Goal: Information Seeking & Learning: Learn about a topic

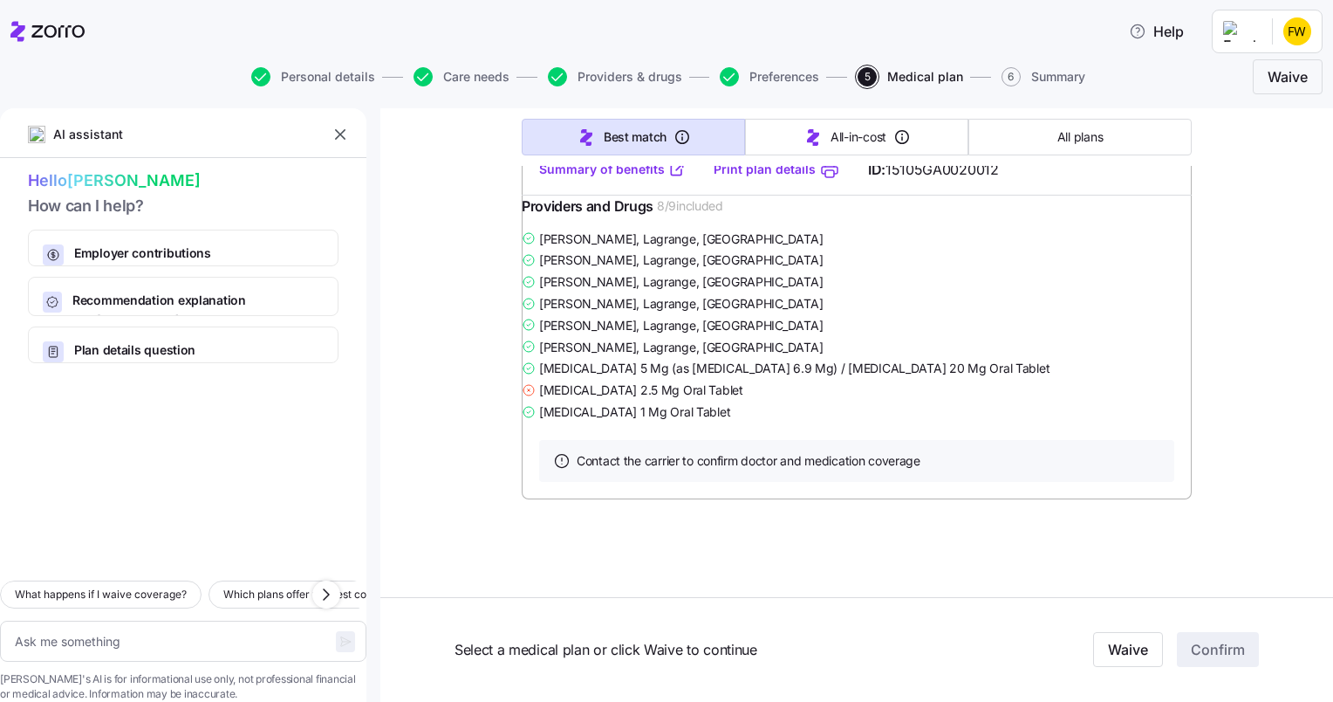
scroll to position [7799, 0]
click at [606, 178] on link "Summary of benefits" at bounding box center [612, 169] width 147 height 17
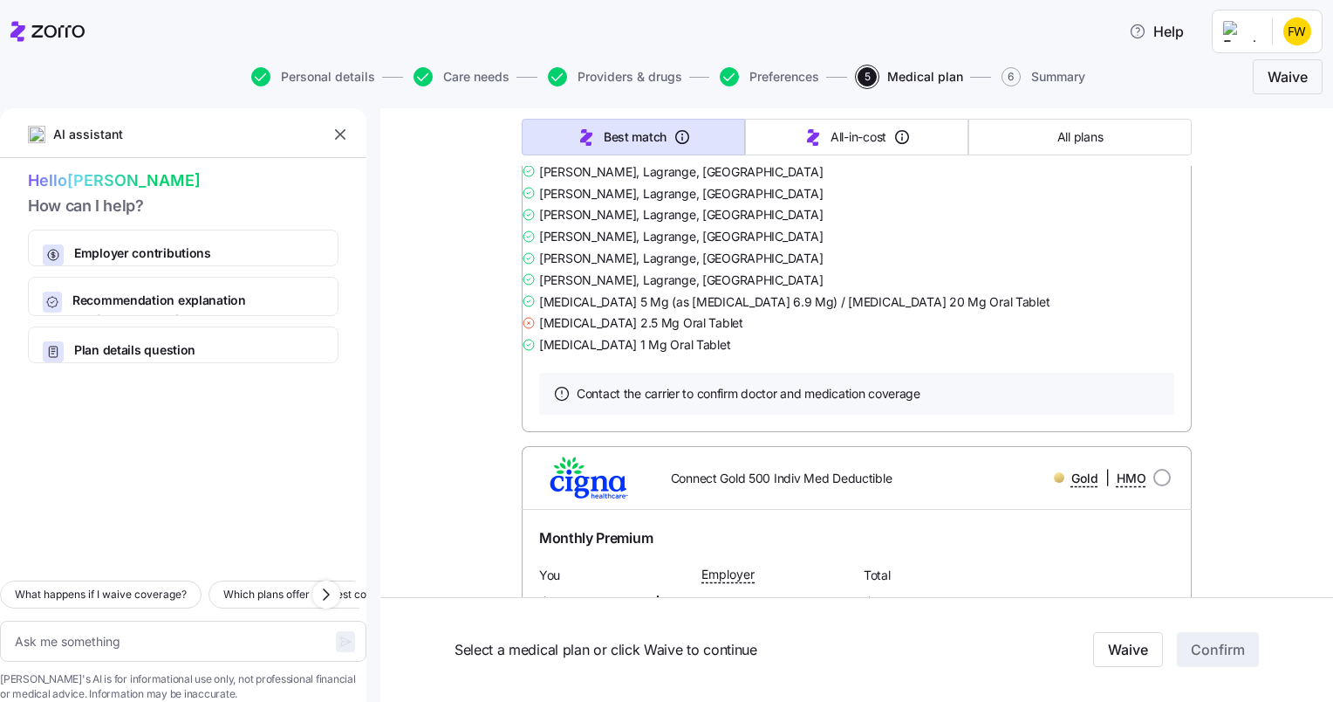
scroll to position [6887, 0]
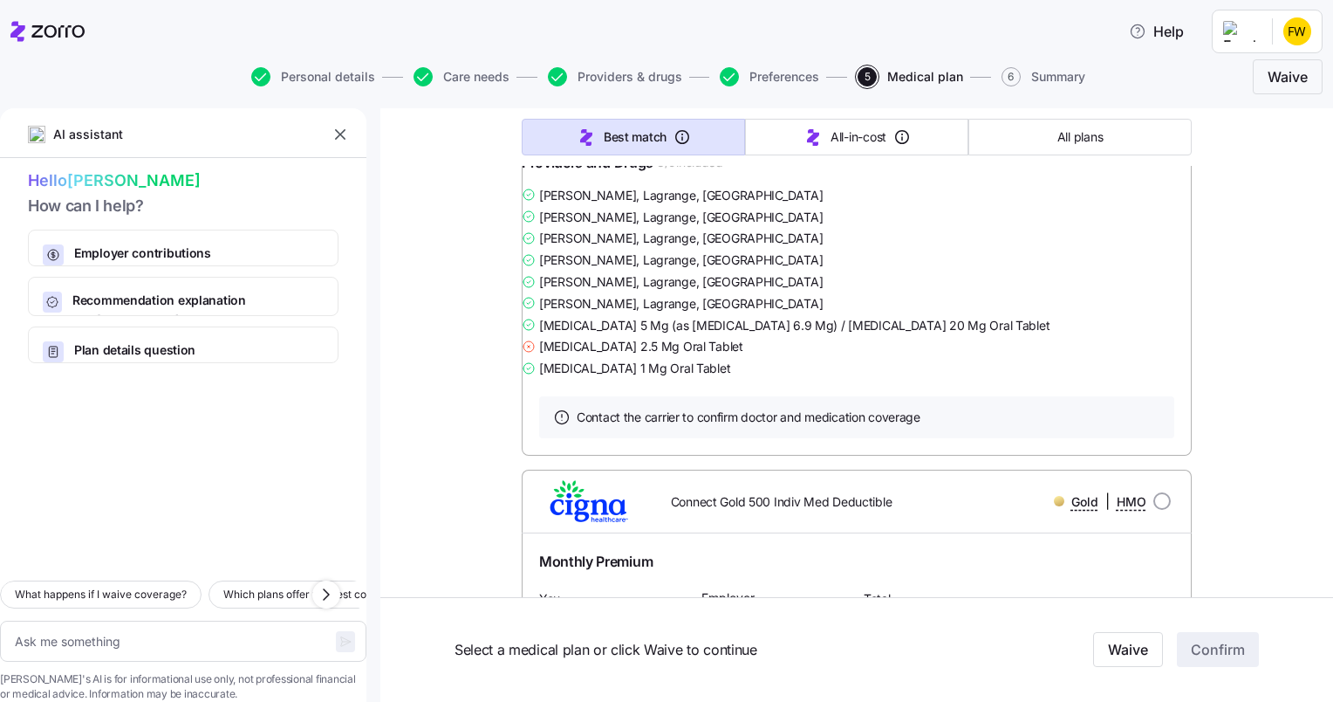
click at [607, 134] on link "Summary of benefits" at bounding box center [612, 125] width 147 height 17
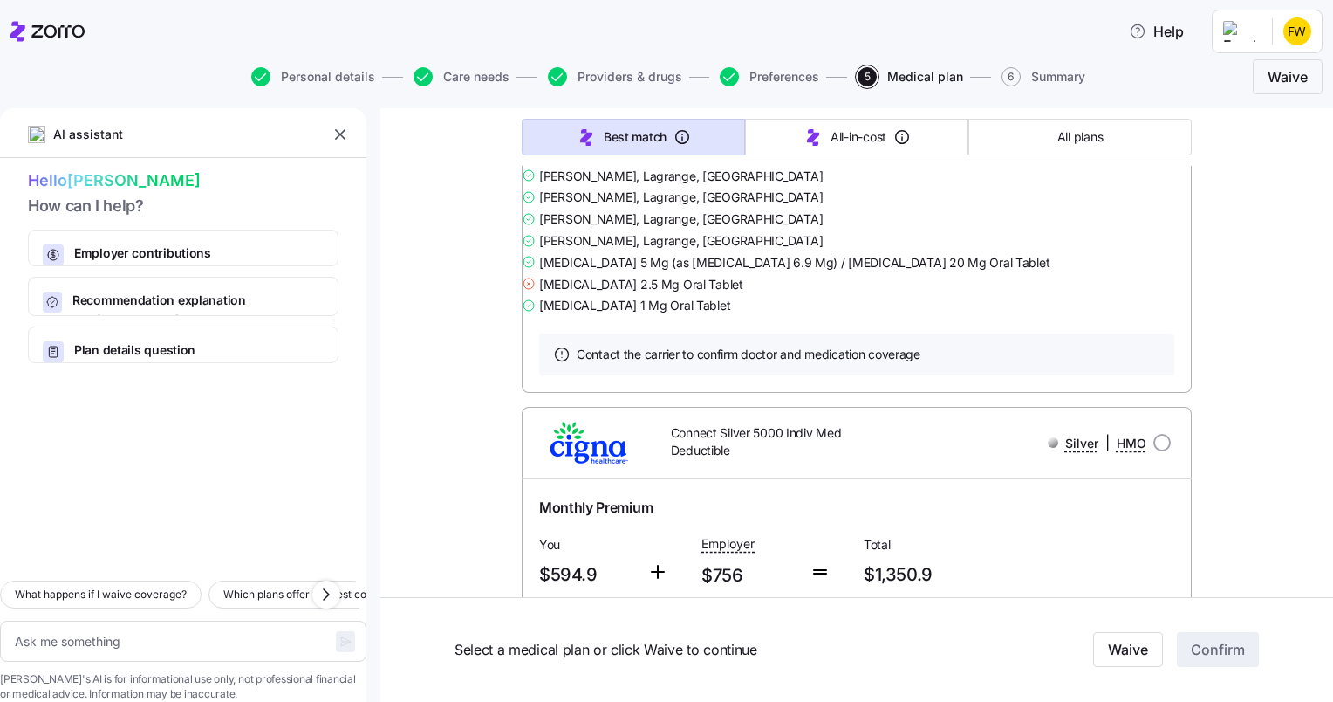
scroll to position [6188, 0]
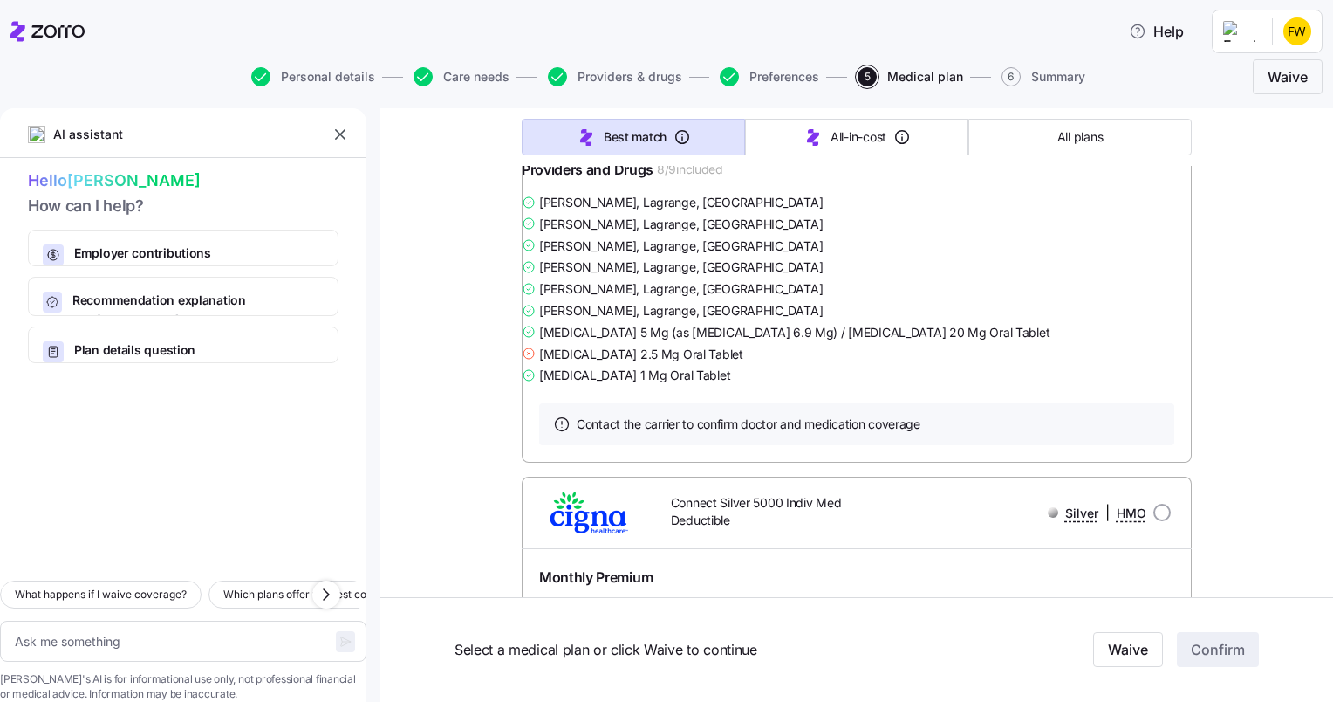
drag, startPoint x: 613, startPoint y: 527, endPoint x: 576, endPoint y: 528, distance: 37.5
click at [576, 142] on link "Summary of benefits" at bounding box center [612, 133] width 147 height 17
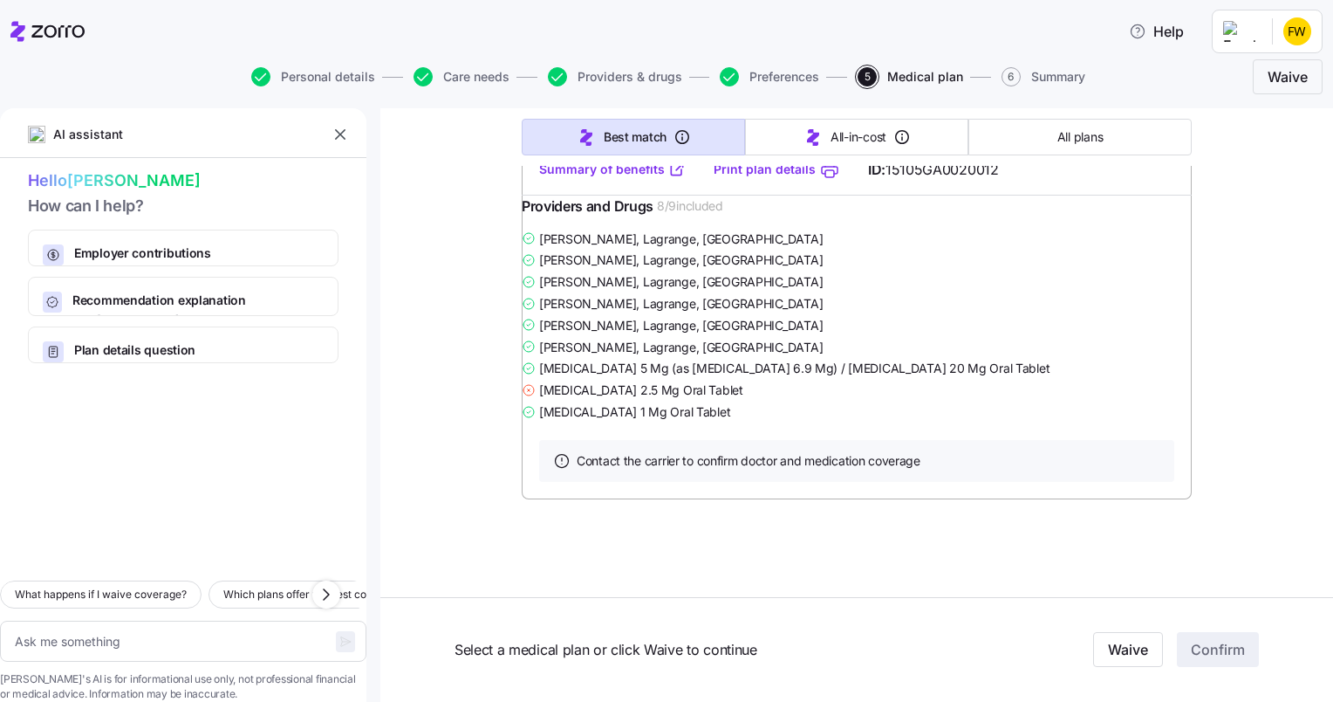
scroll to position [7665, 0]
click at [625, 178] on link "Summary of benefits" at bounding box center [612, 169] width 147 height 17
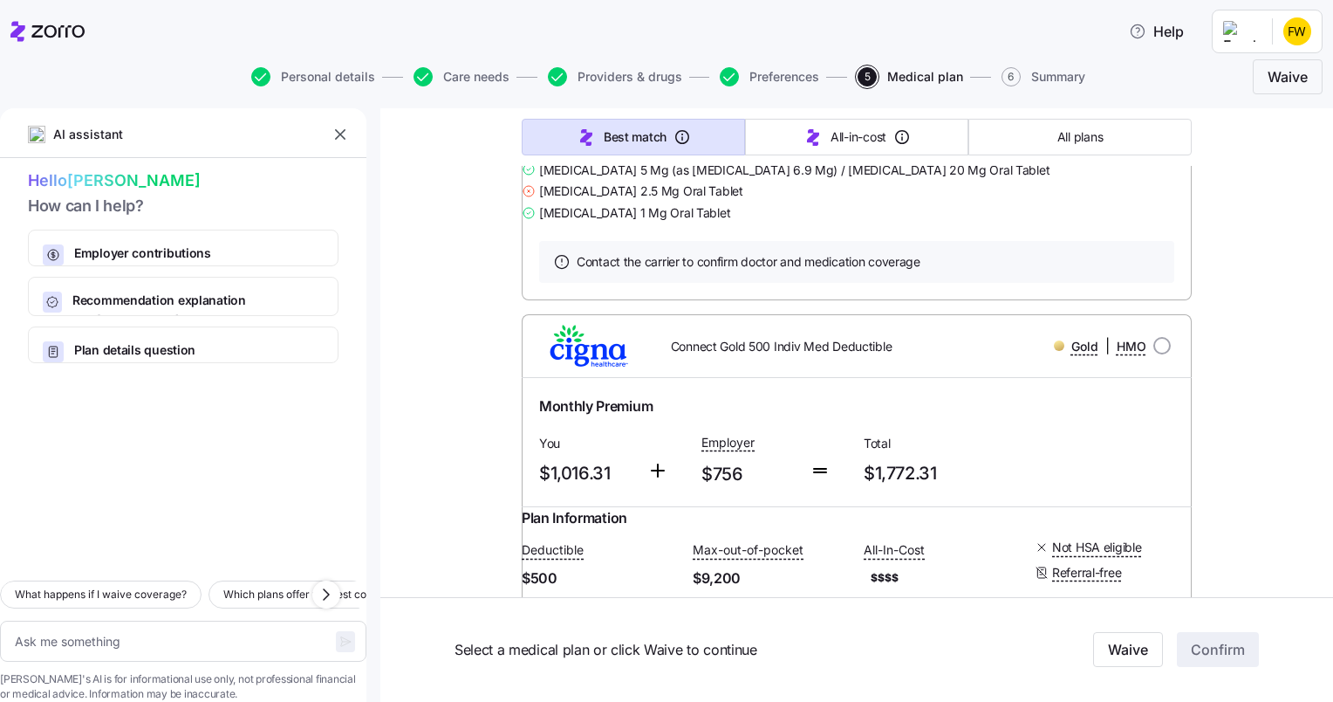
scroll to position [7075, 0]
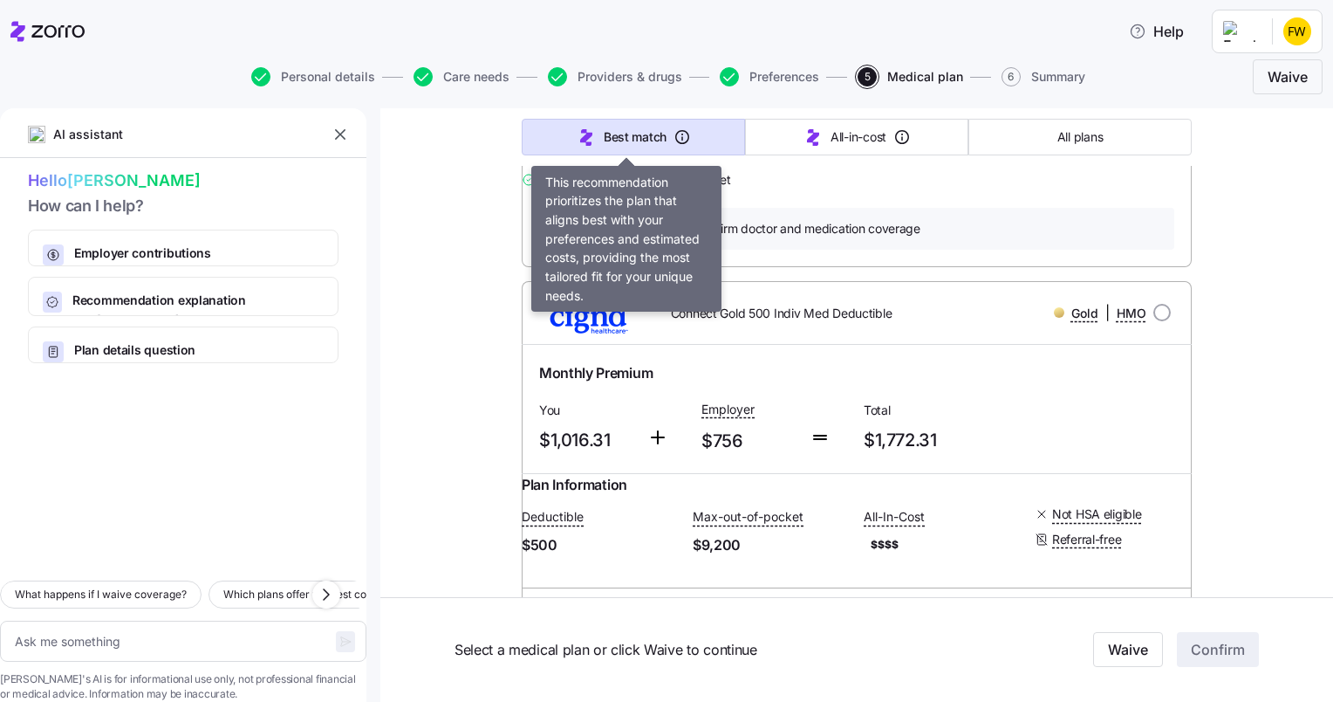
click at [647, 139] on span "Best match" at bounding box center [635, 136] width 63 height 17
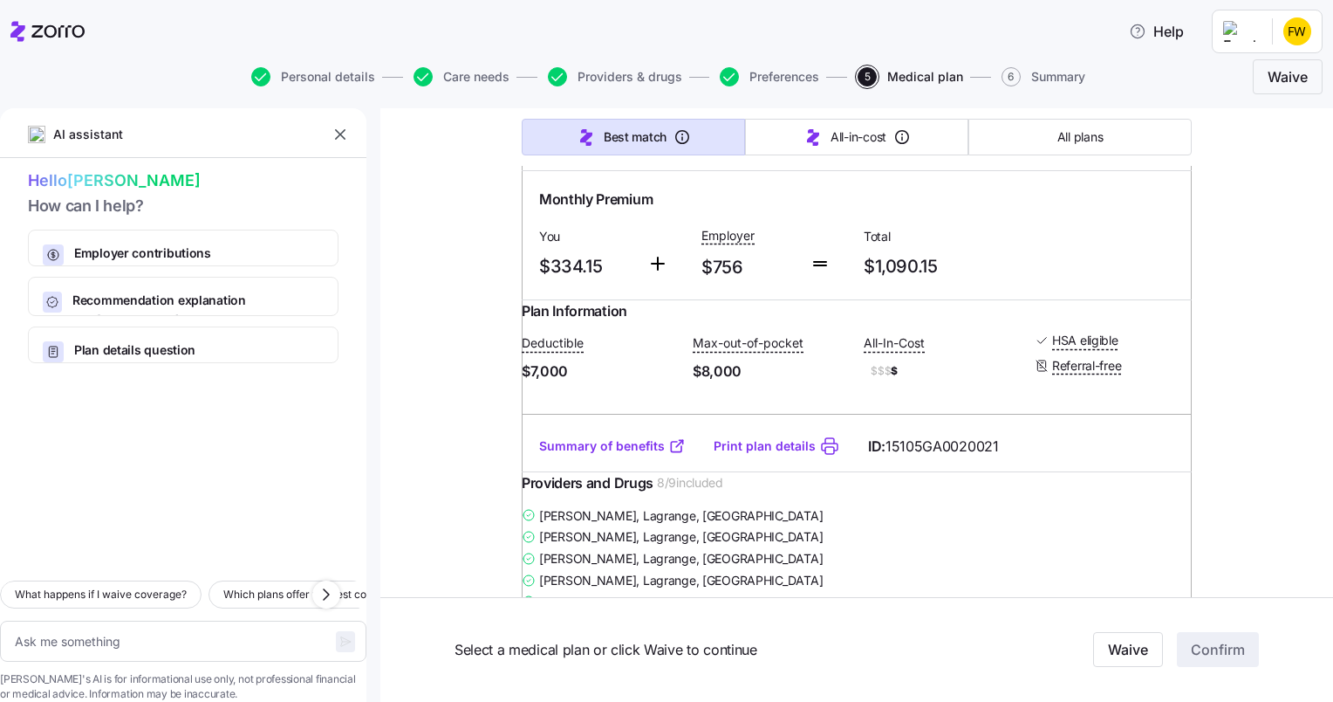
scroll to position [0, 0]
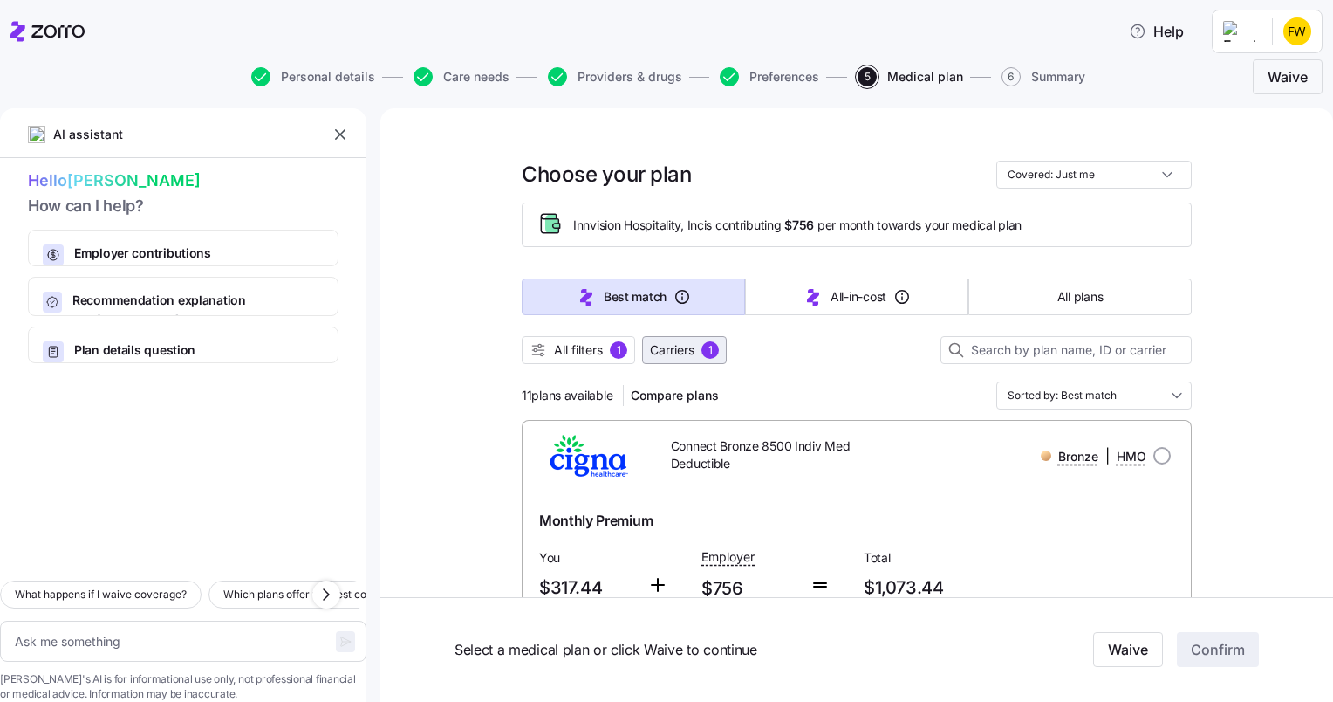
click at [667, 349] on span "Carriers" at bounding box center [672, 349] width 45 height 17
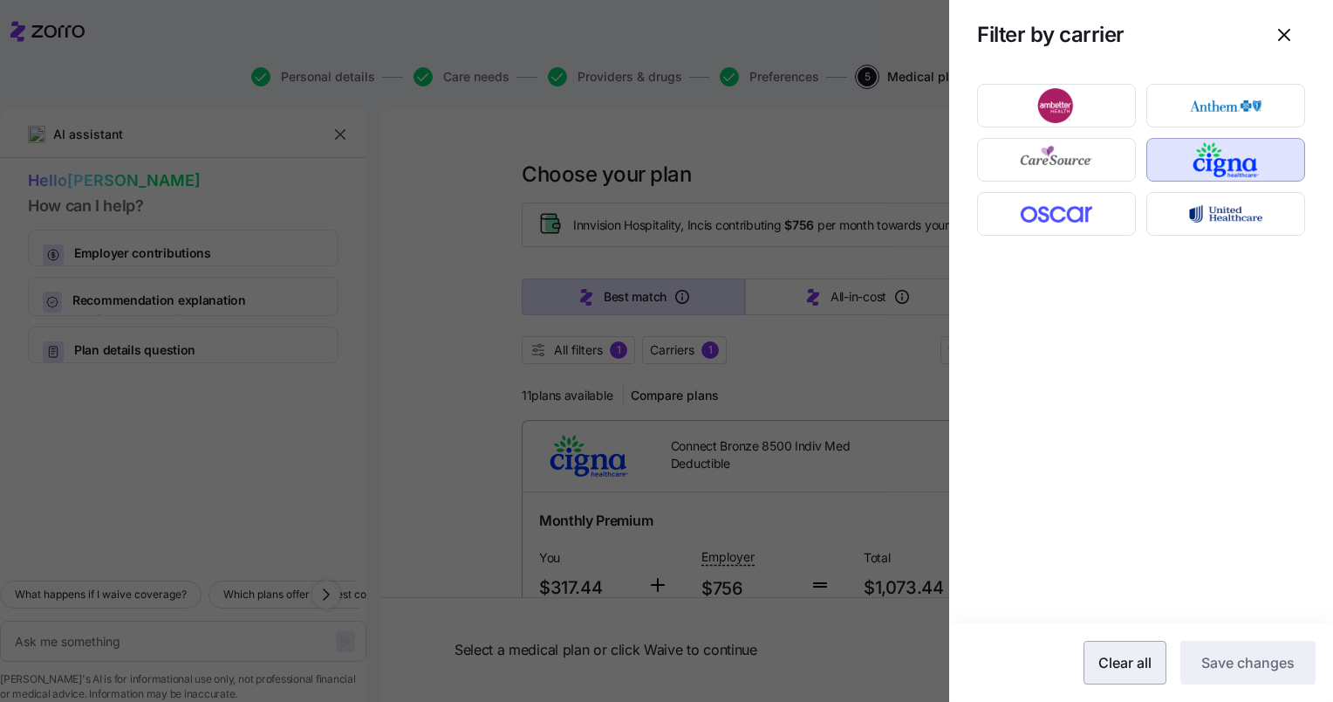
click at [1129, 676] on button "Clear all" at bounding box center [1125, 662] width 83 height 44
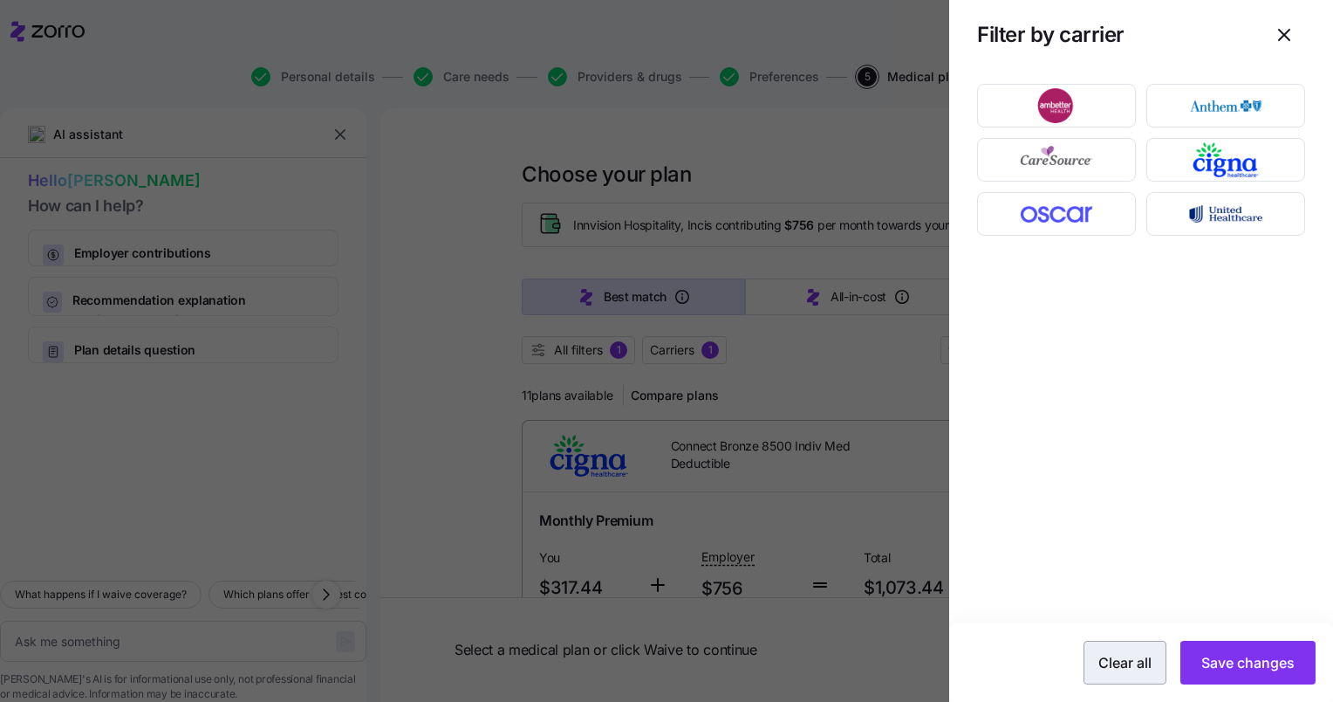
click at [1123, 668] on span "Clear all" at bounding box center [1125, 662] width 53 height 21
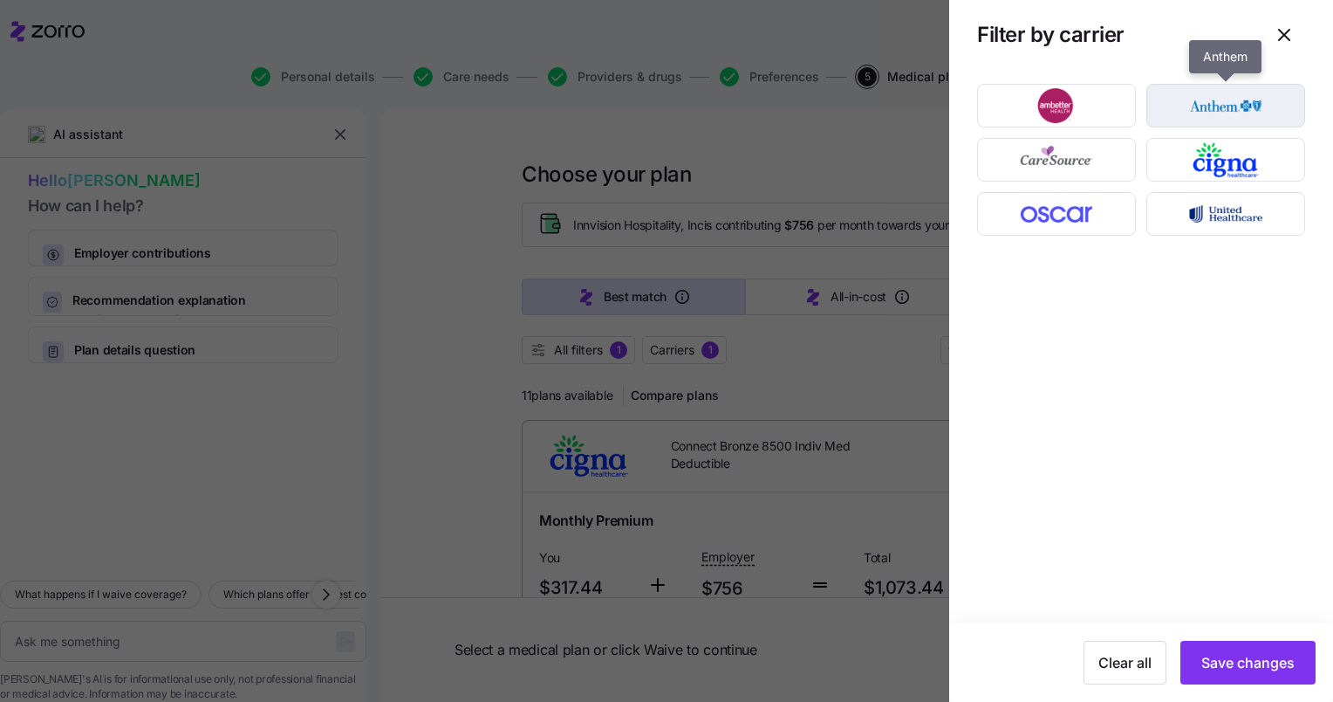
click at [1225, 100] on img "button" at bounding box center [1226, 105] width 128 height 35
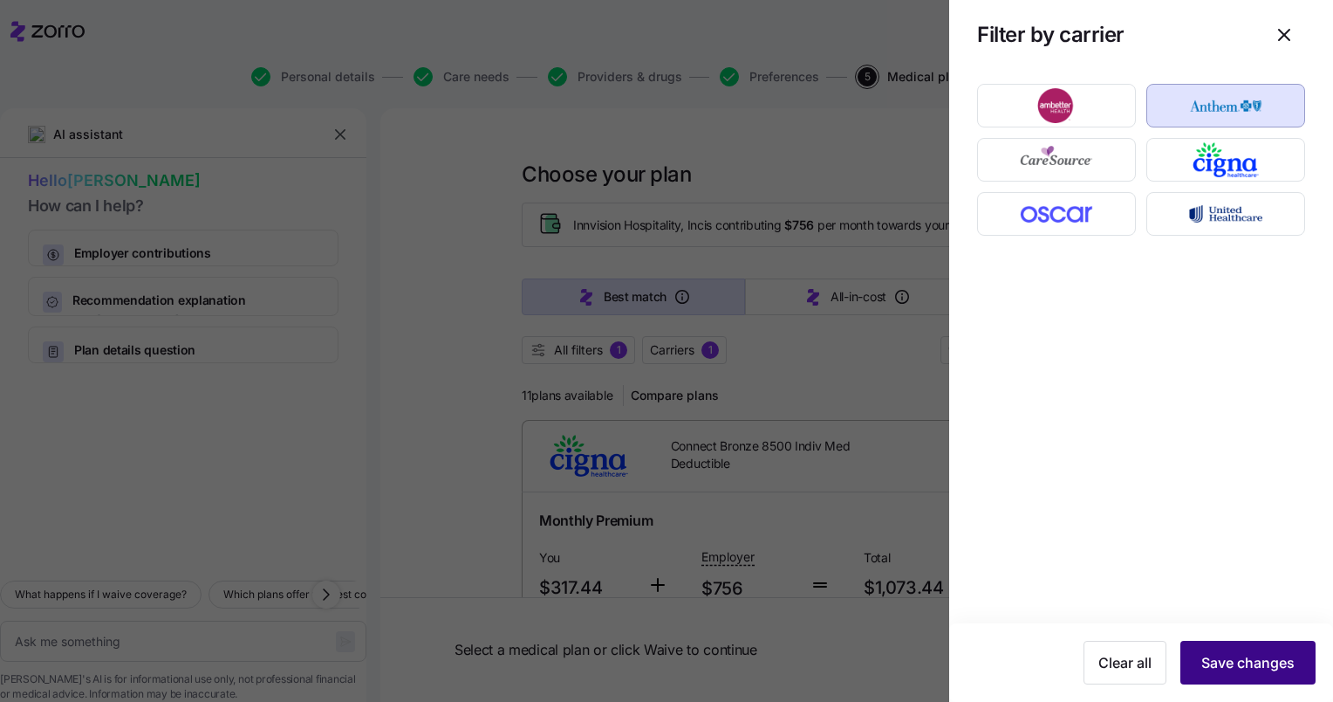
click at [1253, 663] on span "Save changes" at bounding box center [1248, 662] width 93 height 21
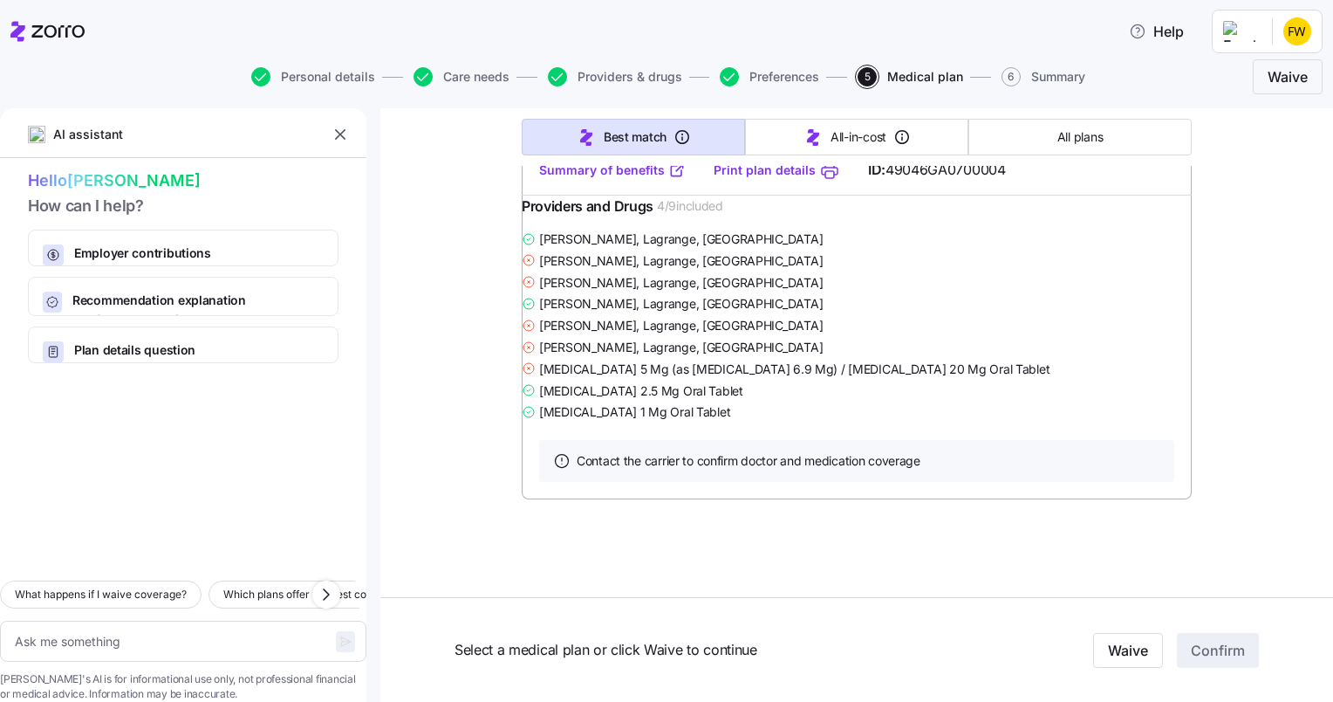
scroll to position [7030, 0]
click at [592, 179] on link "Summary of benefits" at bounding box center [612, 169] width 147 height 17
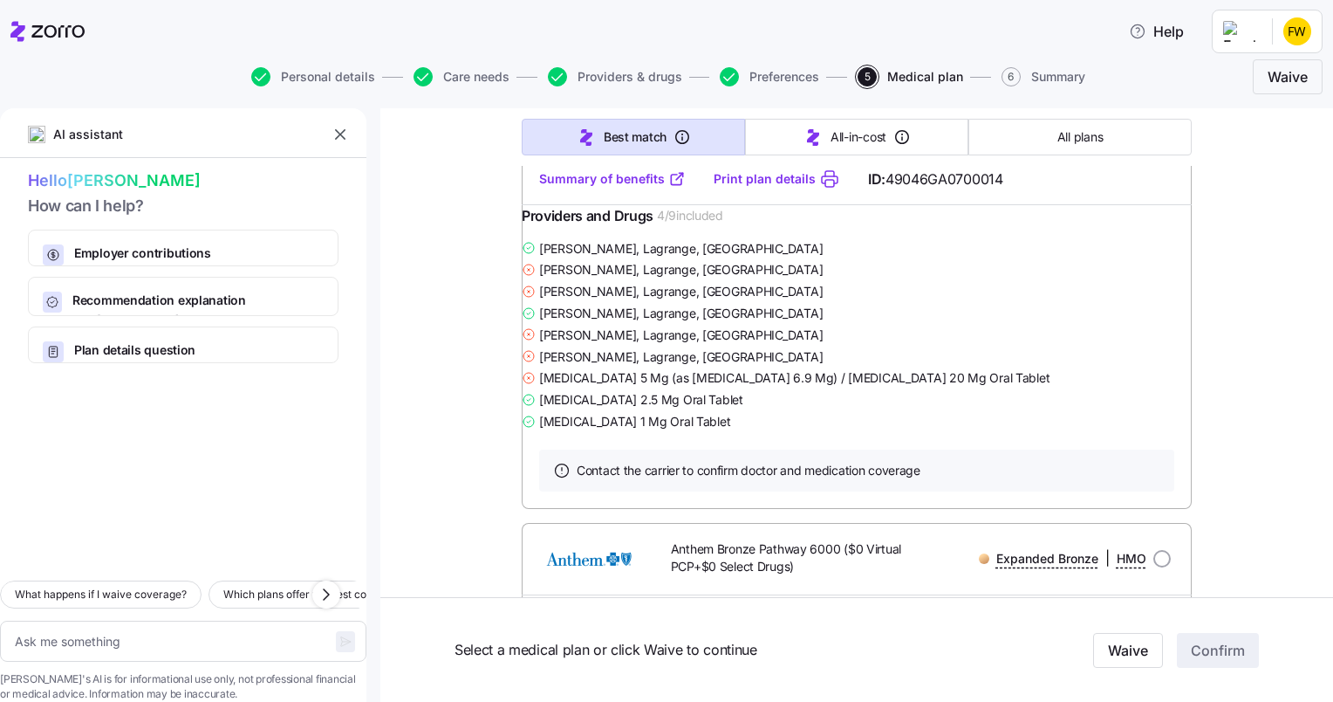
scroll to position [0, 0]
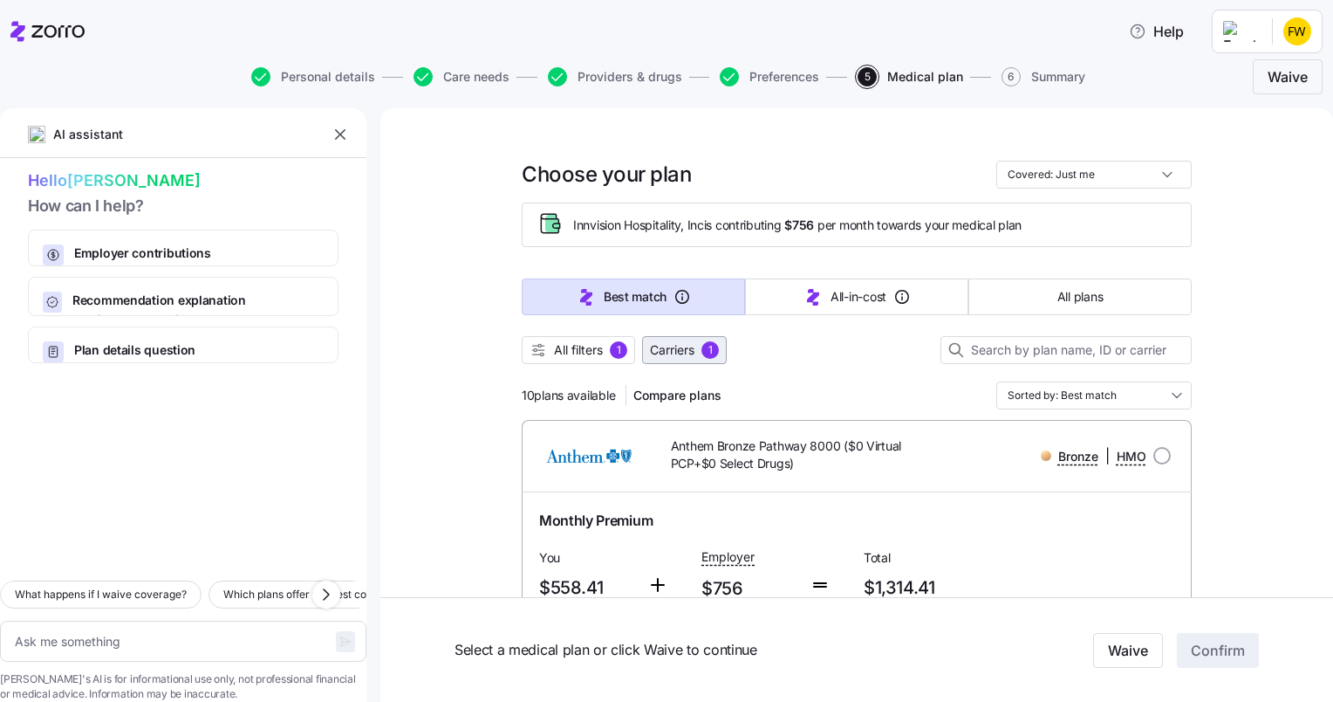
click at [664, 346] on span "Carriers" at bounding box center [672, 349] width 45 height 17
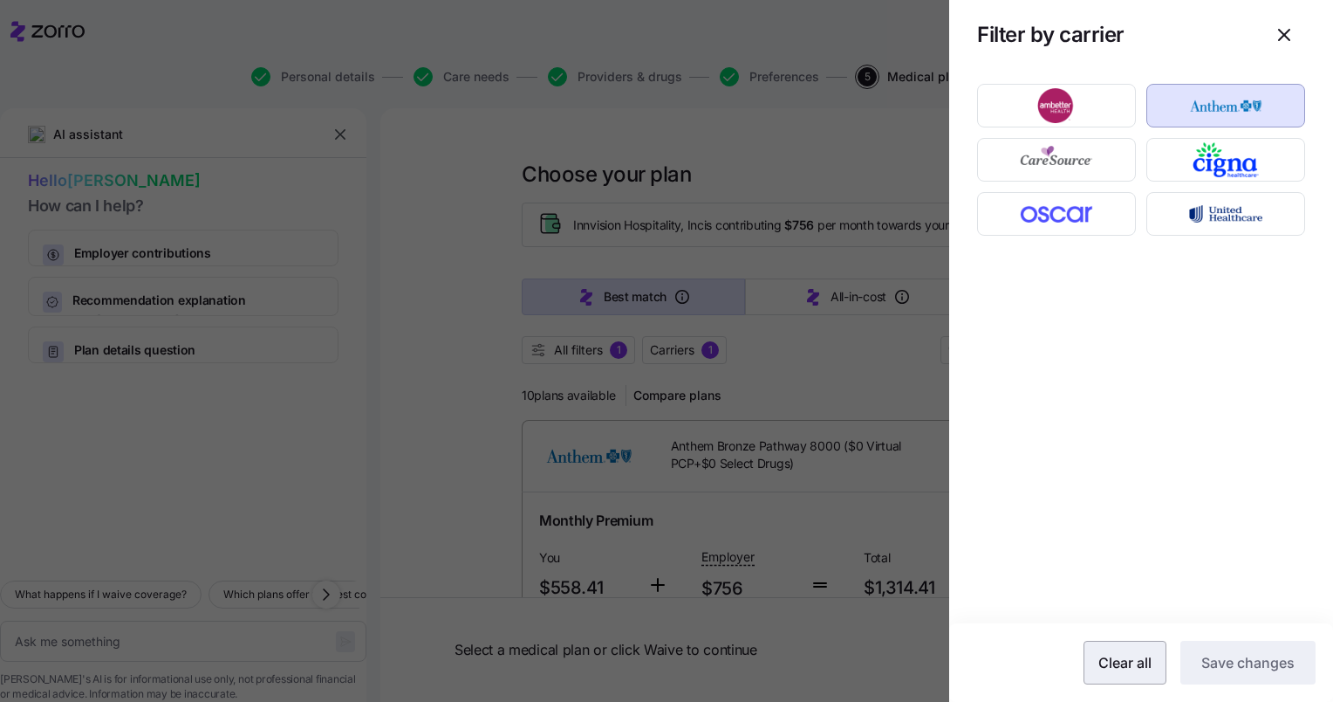
click at [1148, 668] on span "Clear all" at bounding box center [1125, 662] width 53 height 21
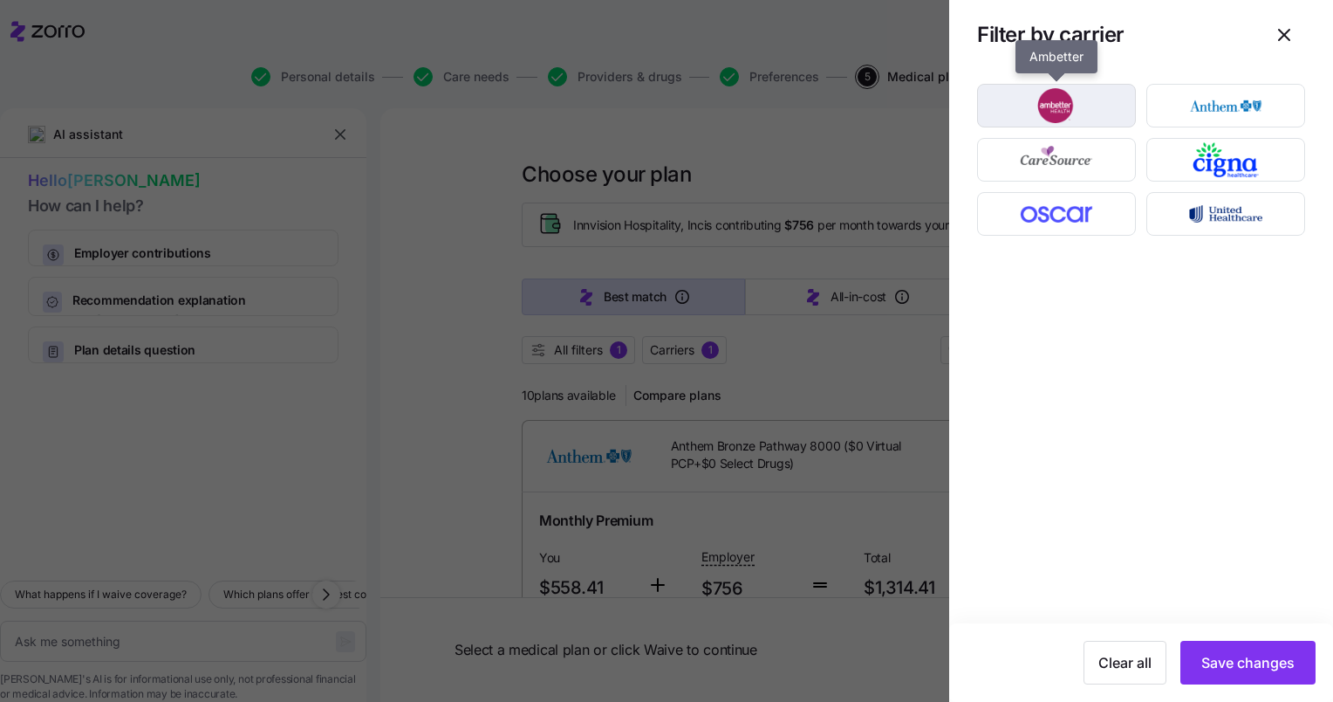
click at [1065, 114] on img "button" at bounding box center [1057, 105] width 128 height 35
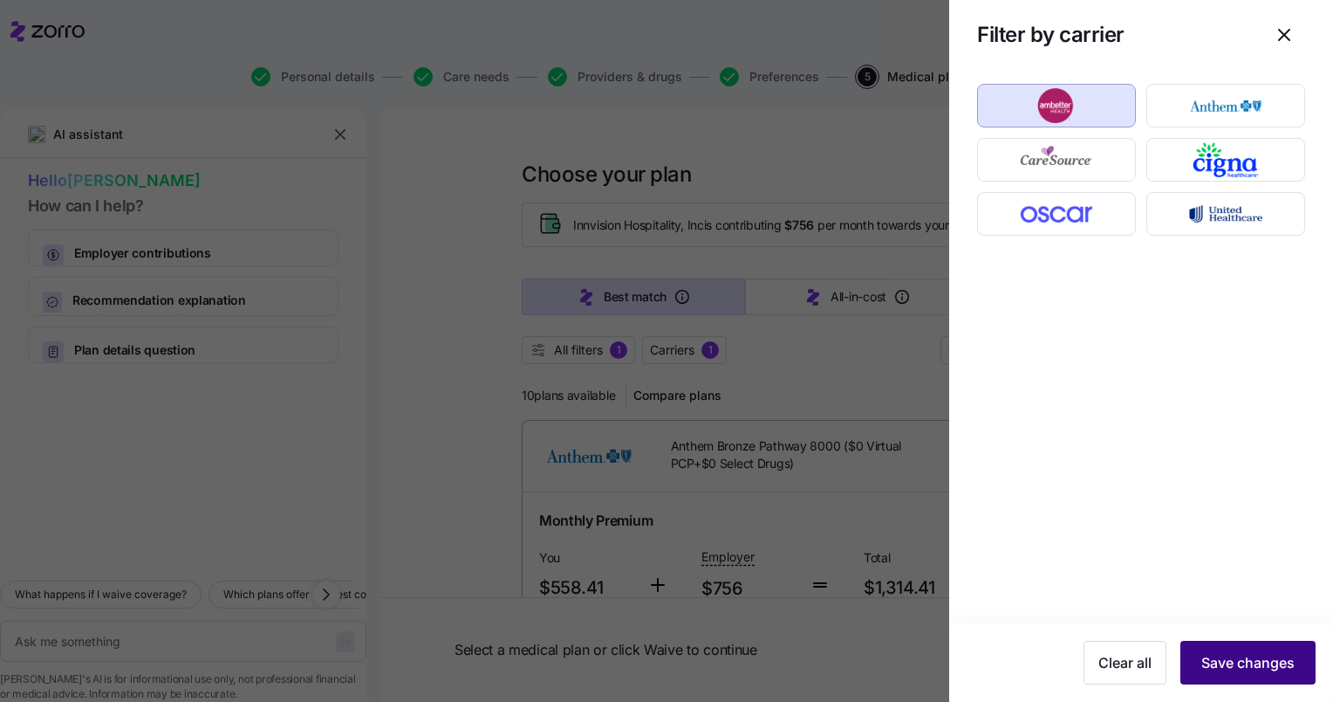
drag, startPoint x: 1222, startPoint y: 666, endPoint x: 1236, endPoint y: 673, distance: 15.6
click at [1236, 673] on span "Save changes" at bounding box center [1248, 662] width 93 height 21
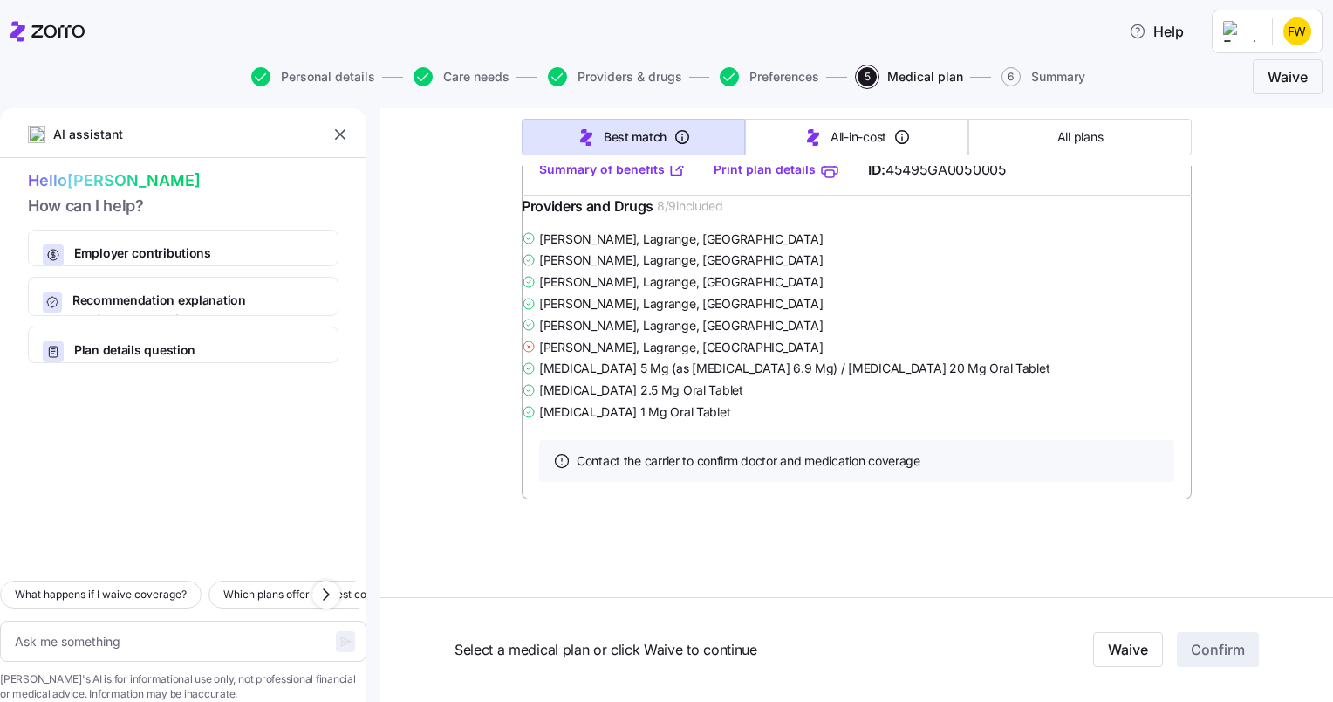
scroll to position [20292, 0]
click at [611, 178] on link "Summary of benefits" at bounding box center [612, 169] width 147 height 17
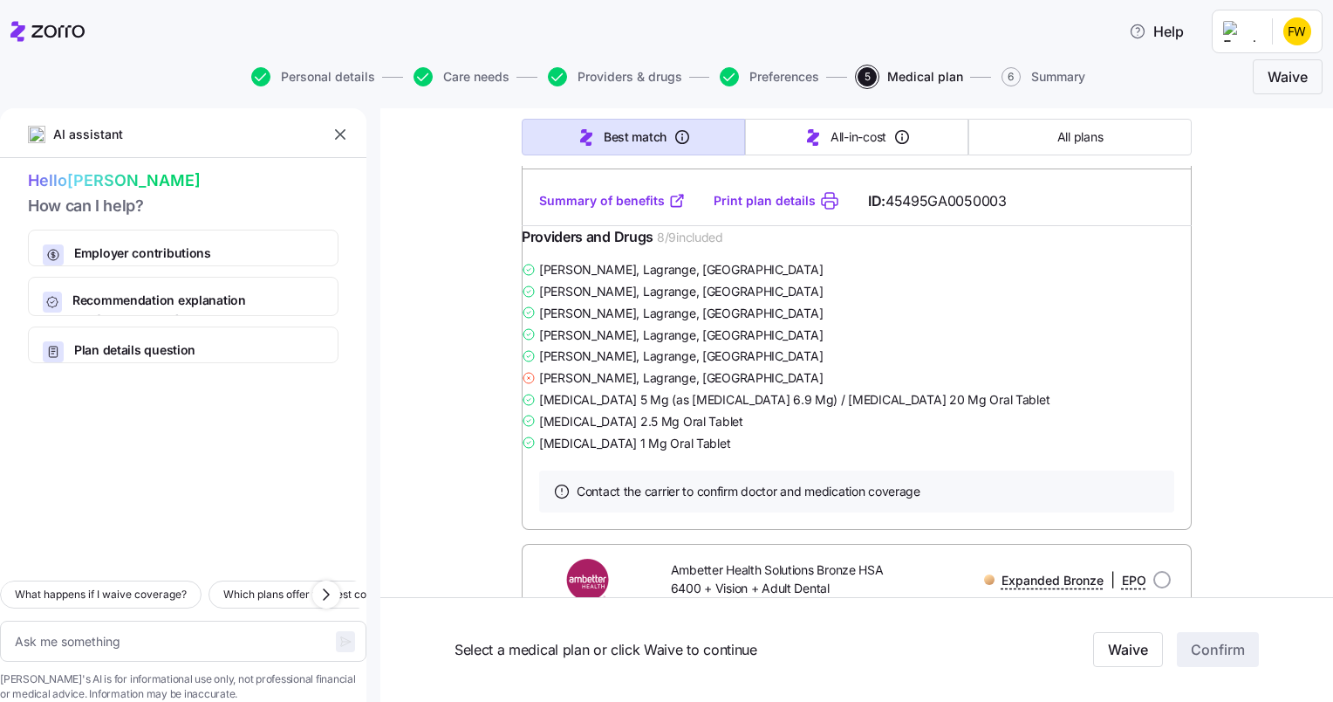
scroll to position [0, 0]
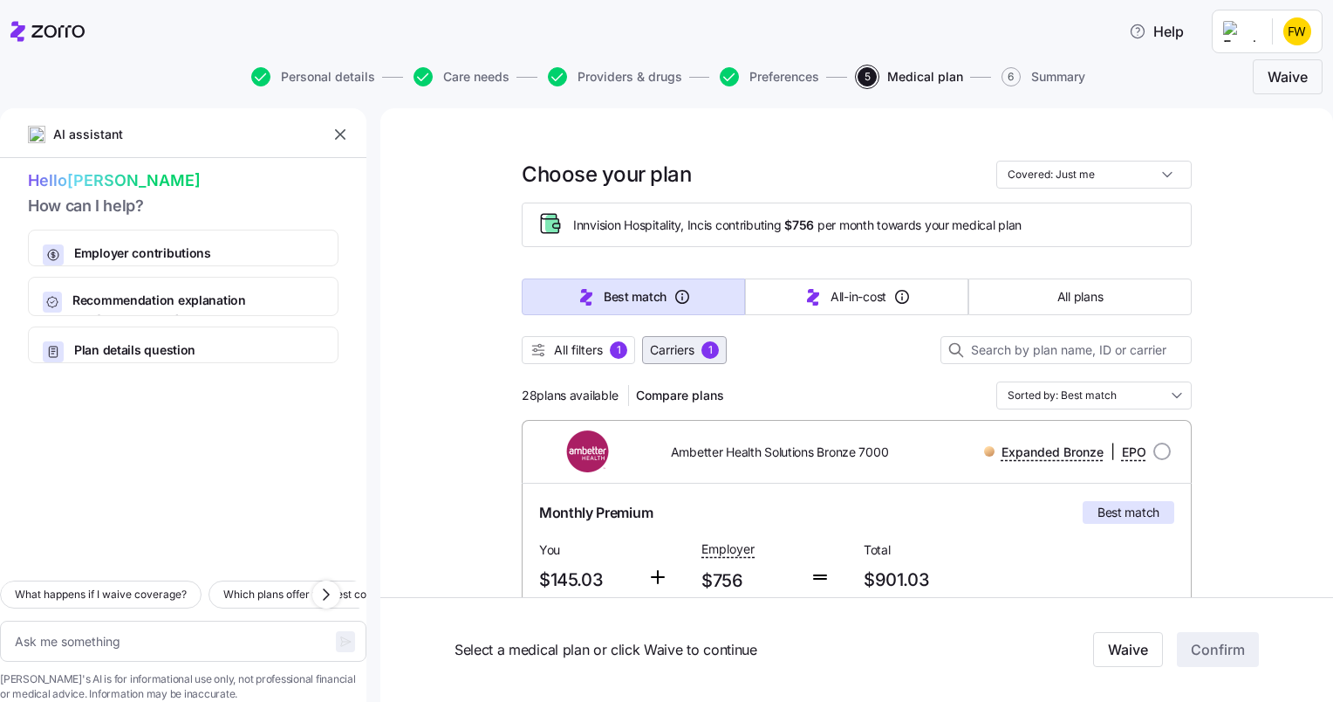
click at [672, 348] on span "Carriers" at bounding box center [672, 349] width 45 height 17
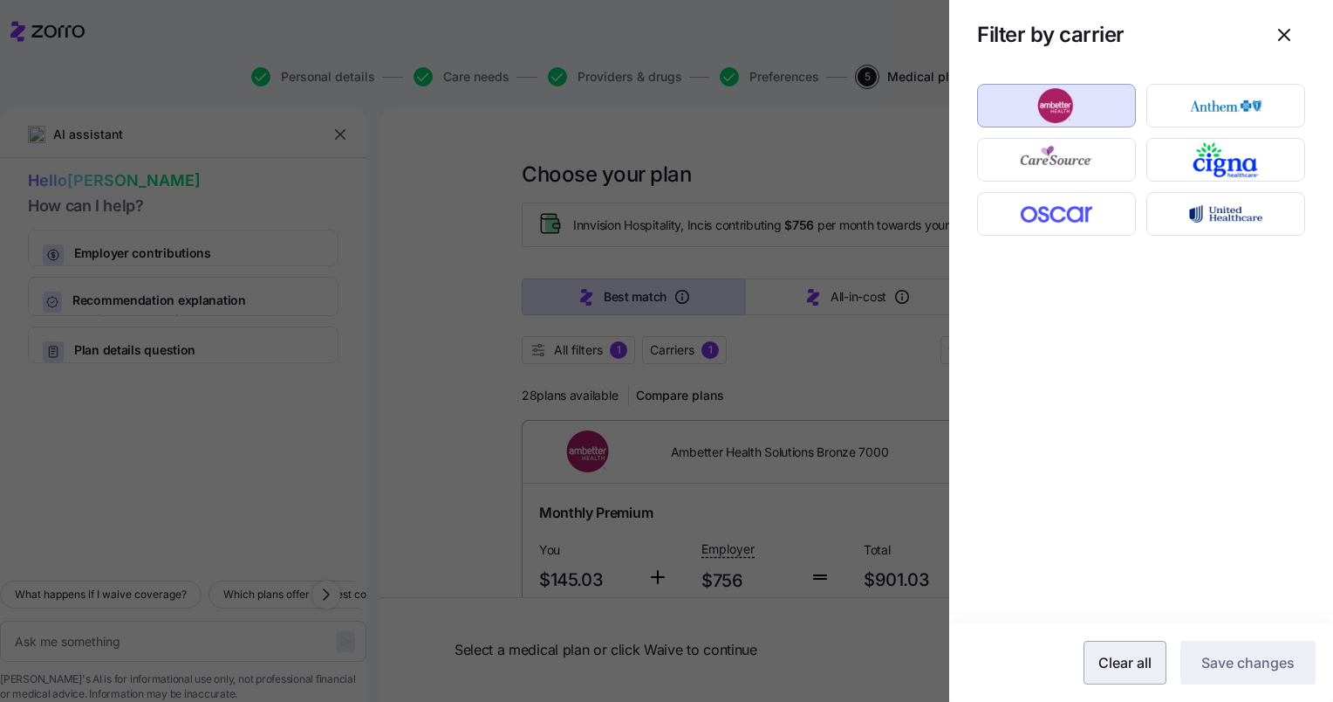
click at [1099, 658] on span "Clear all" at bounding box center [1125, 662] width 53 height 21
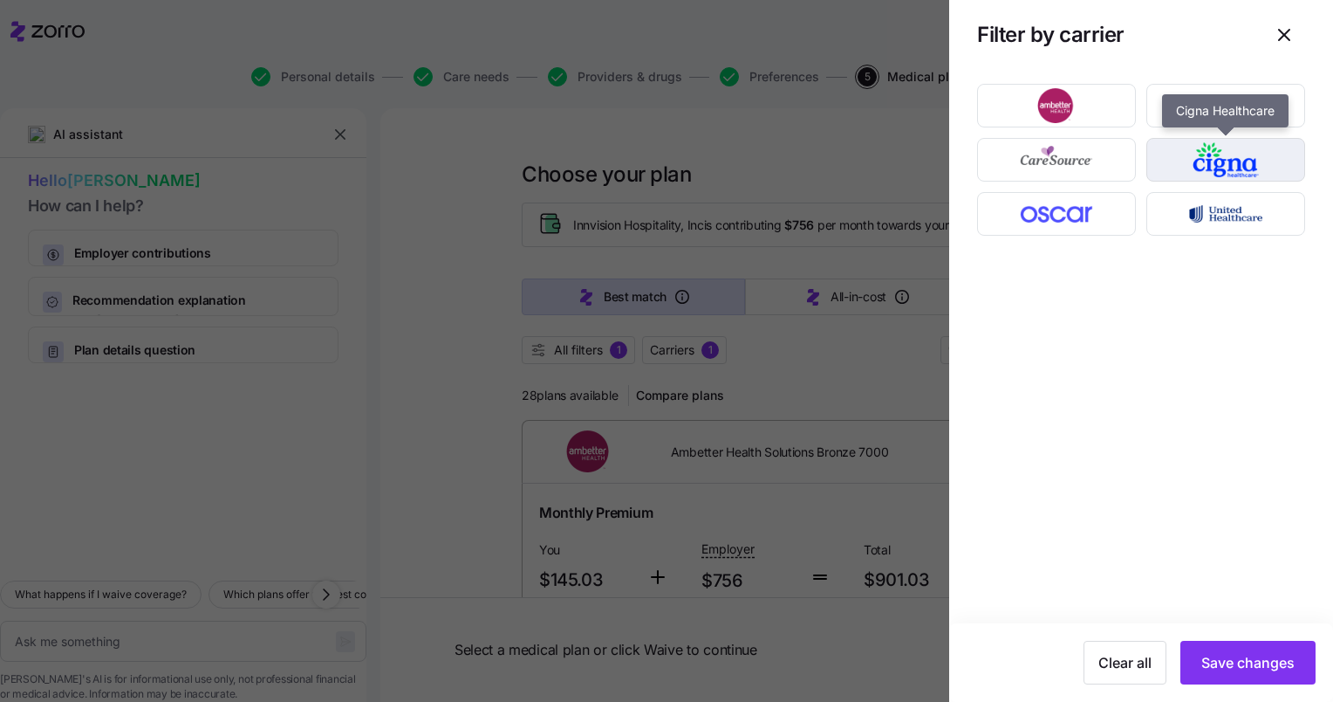
click at [1205, 170] on img "button" at bounding box center [1226, 159] width 128 height 35
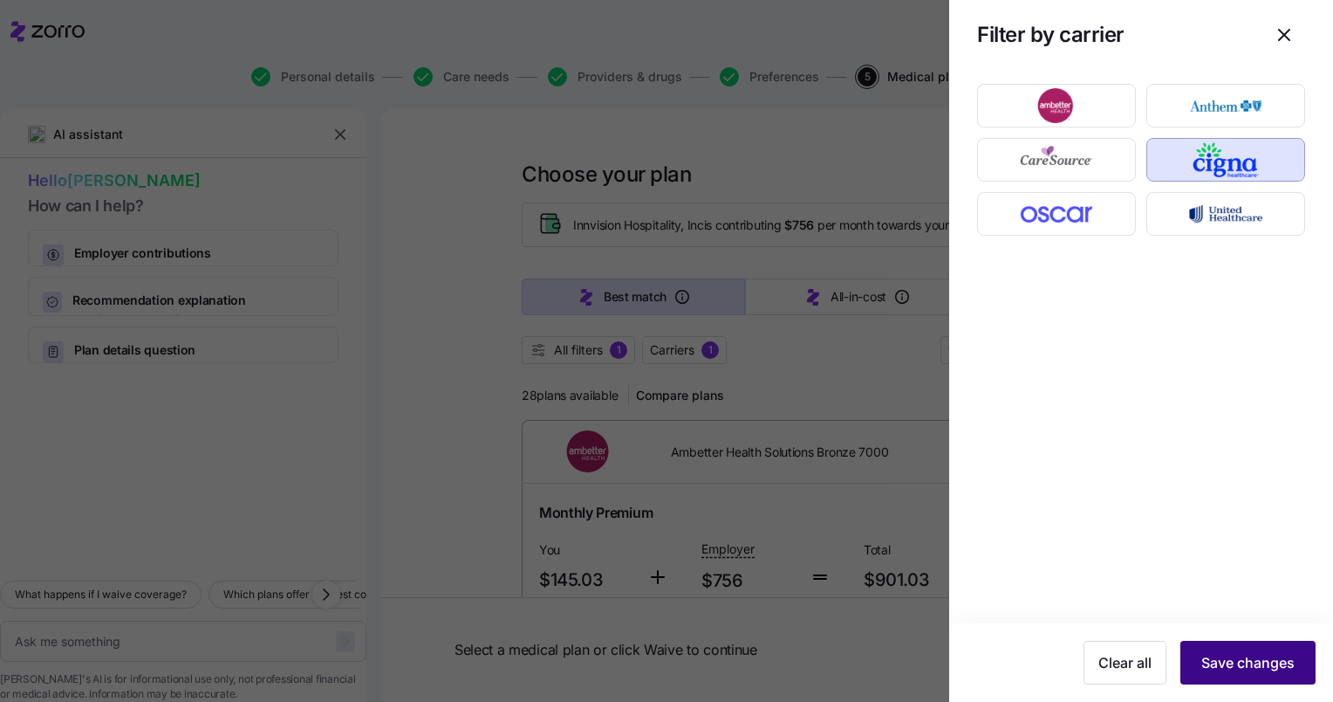
click at [1221, 662] on span "Save changes" at bounding box center [1248, 662] width 93 height 21
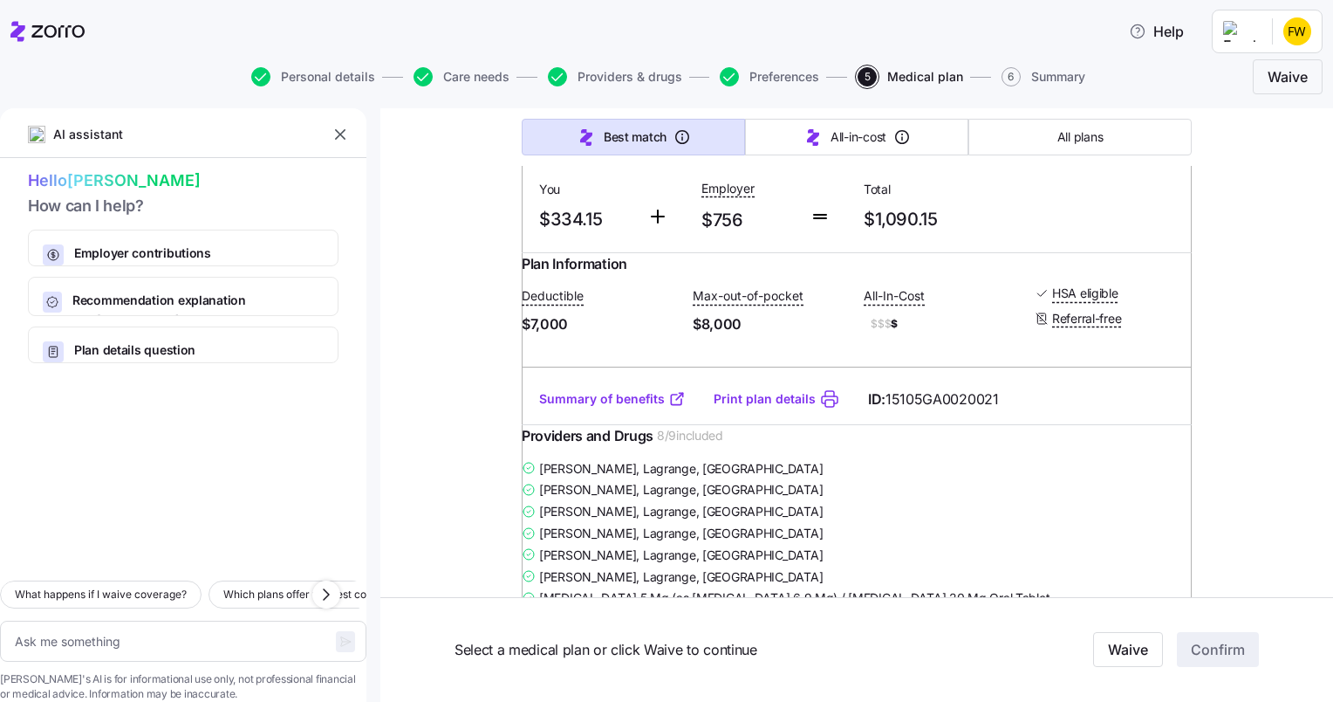
scroll to position [1071, 0]
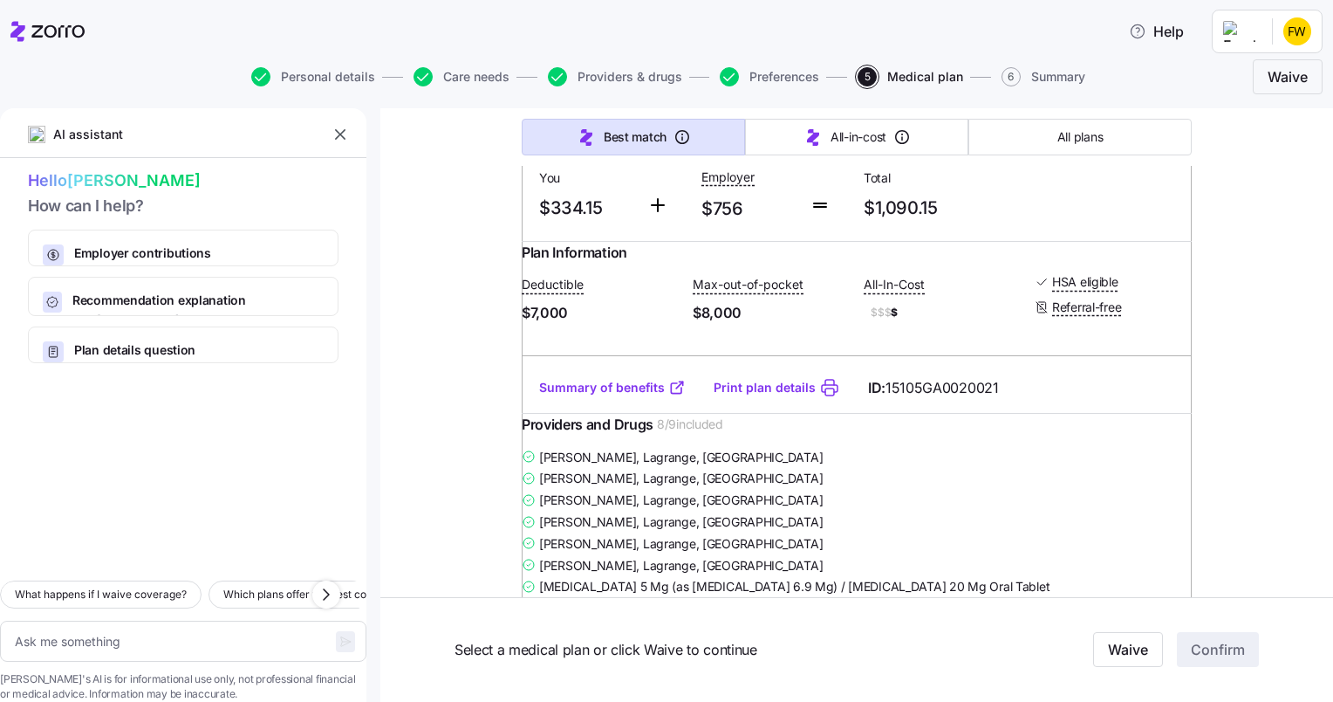
click at [631, 396] on link "Summary of benefits" at bounding box center [612, 387] width 147 height 17
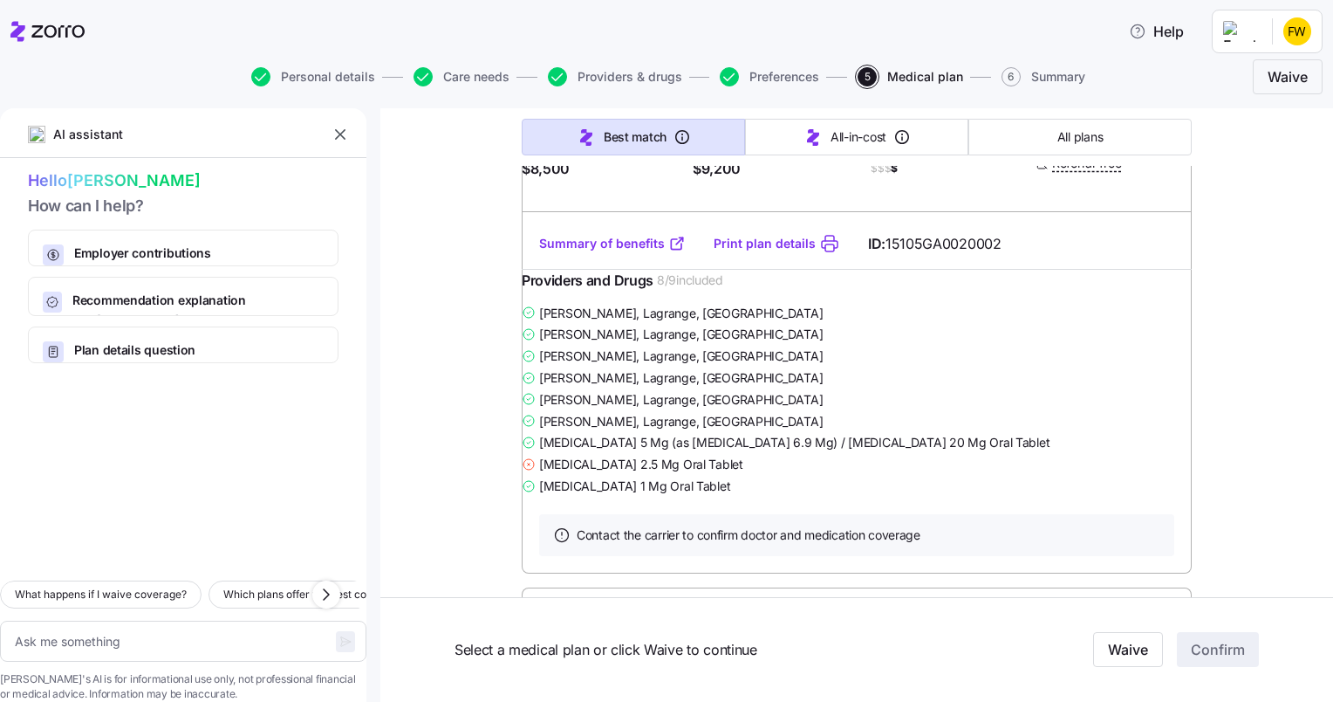
scroll to position [513, 0]
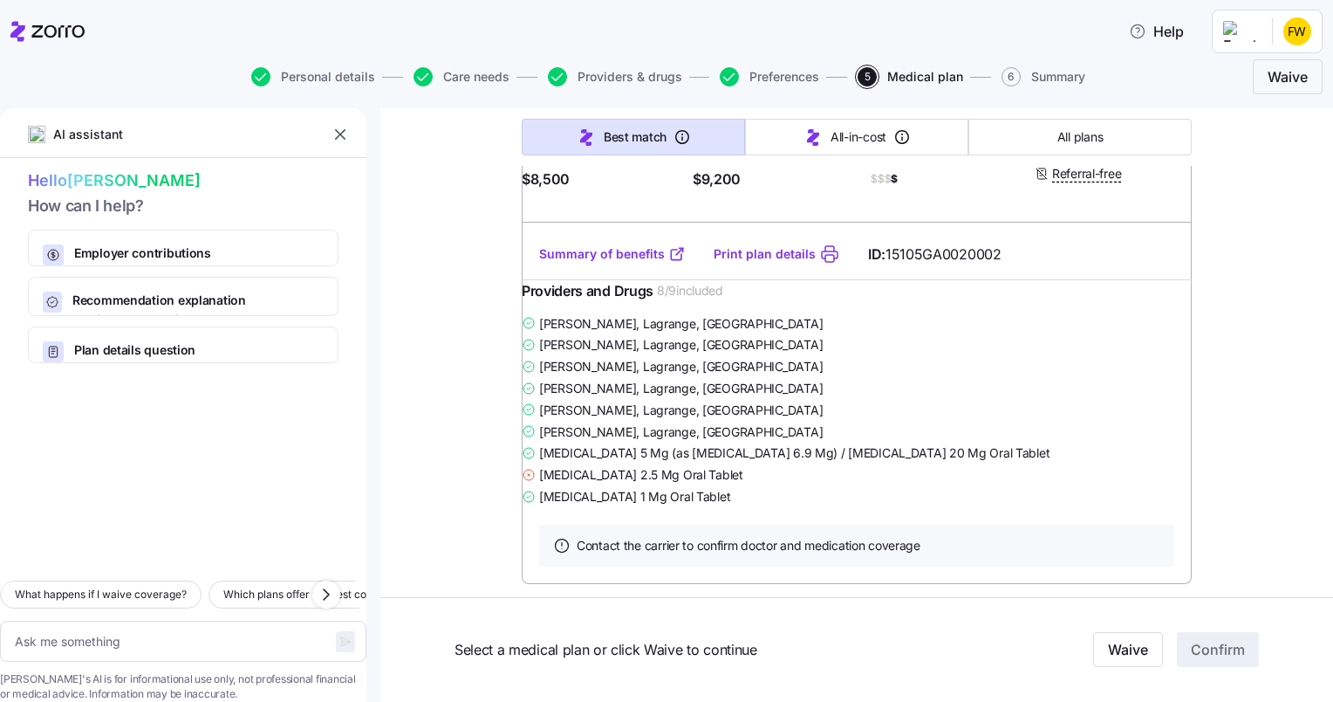
click at [640, 263] on link "Summary of benefits" at bounding box center [612, 253] width 147 height 17
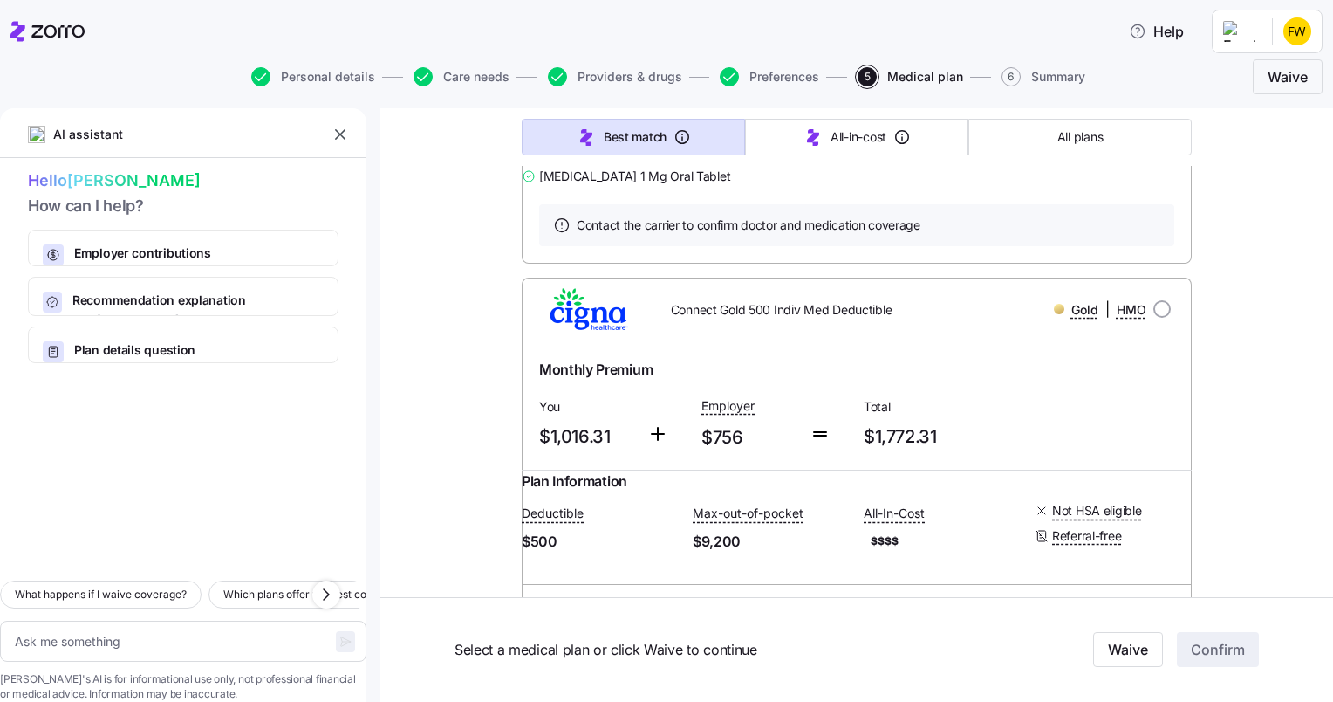
scroll to position [8062, 0]
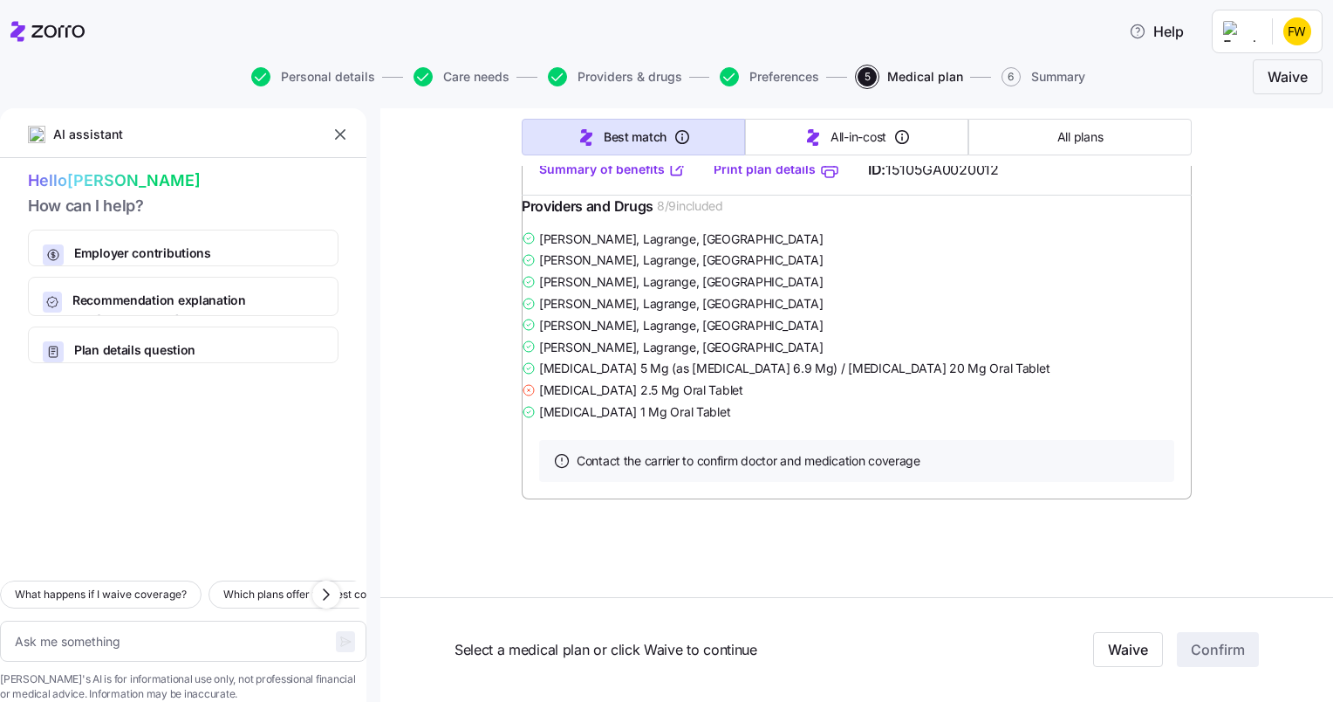
type textarea "x"
